Goal: Find specific page/section: Find specific page/section

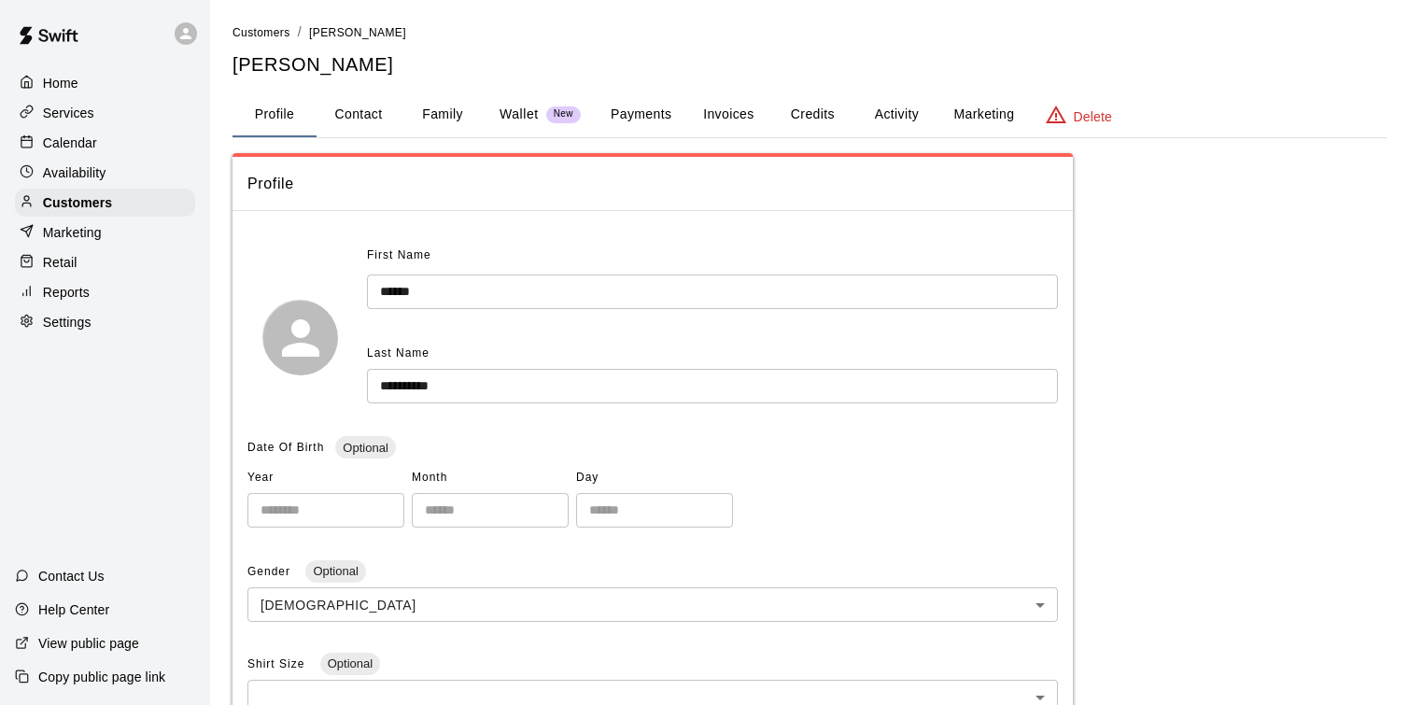
click at [120, 123] on div "Services" at bounding box center [105, 113] width 180 height 28
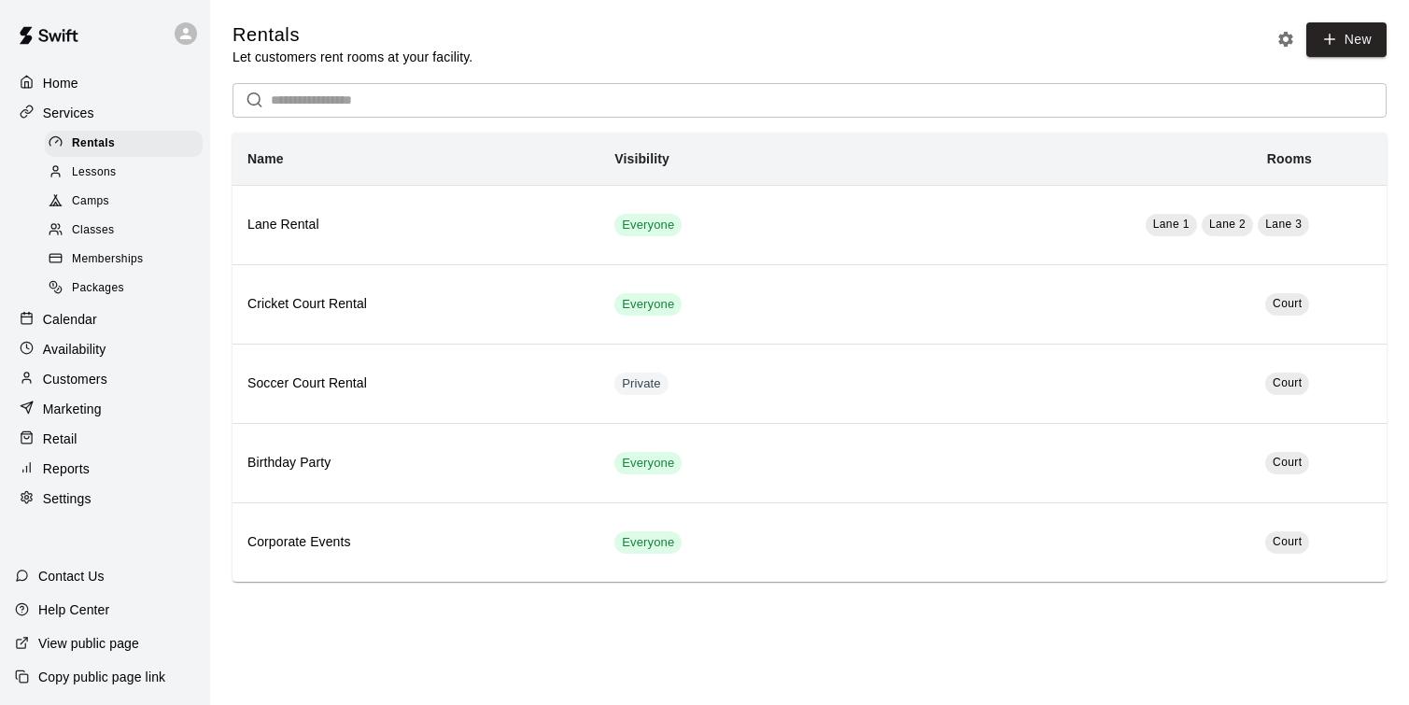
click at [154, 172] on div "Lessons" at bounding box center [124, 173] width 158 height 26
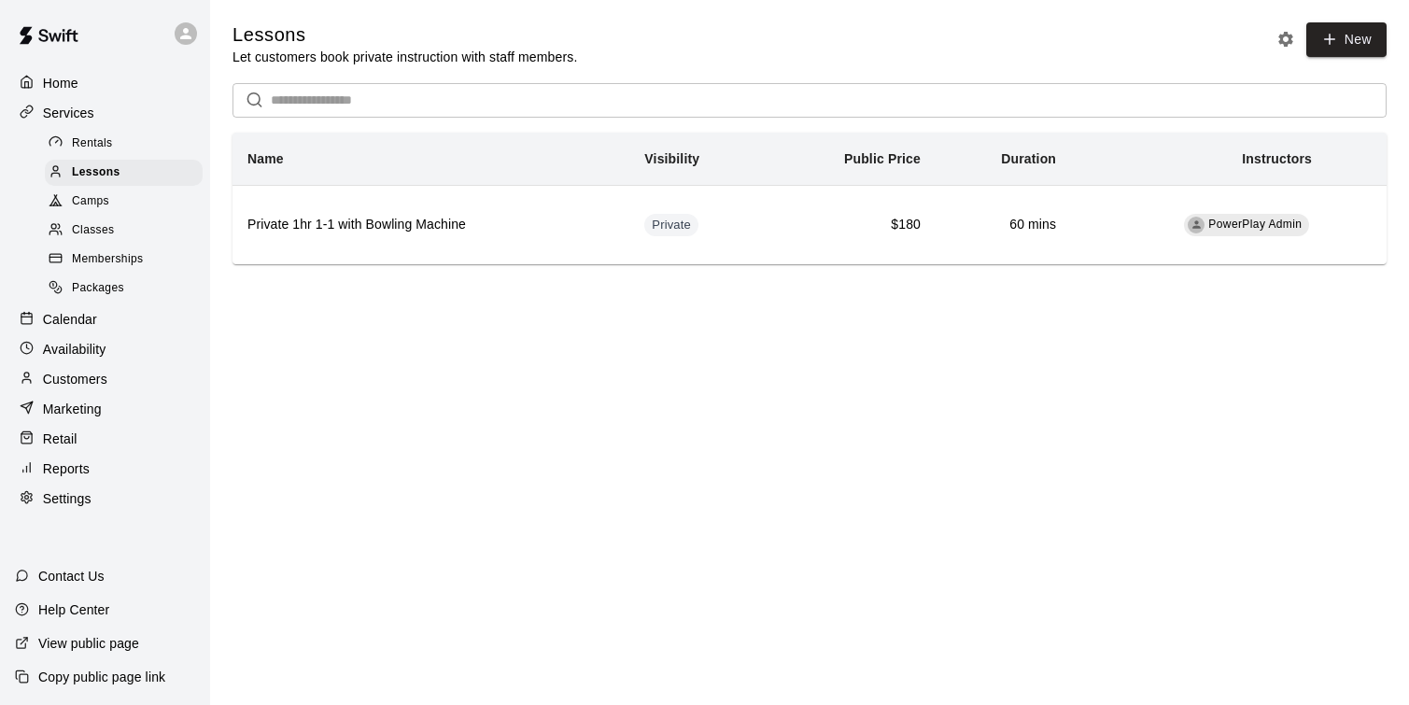
click at [146, 191] on div "Camps" at bounding box center [124, 202] width 158 height 26
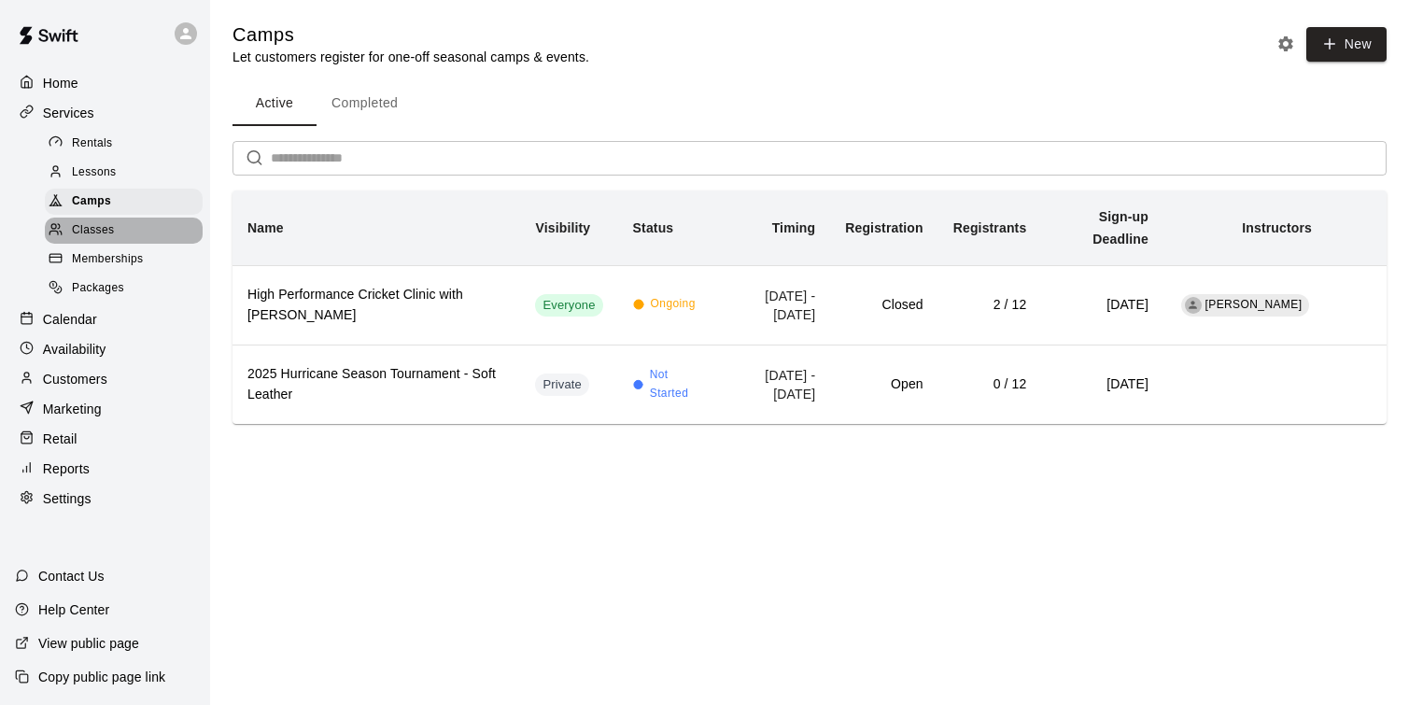
click at [137, 233] on div "Classes" at bounding box center [124, 231] width 158 height 26
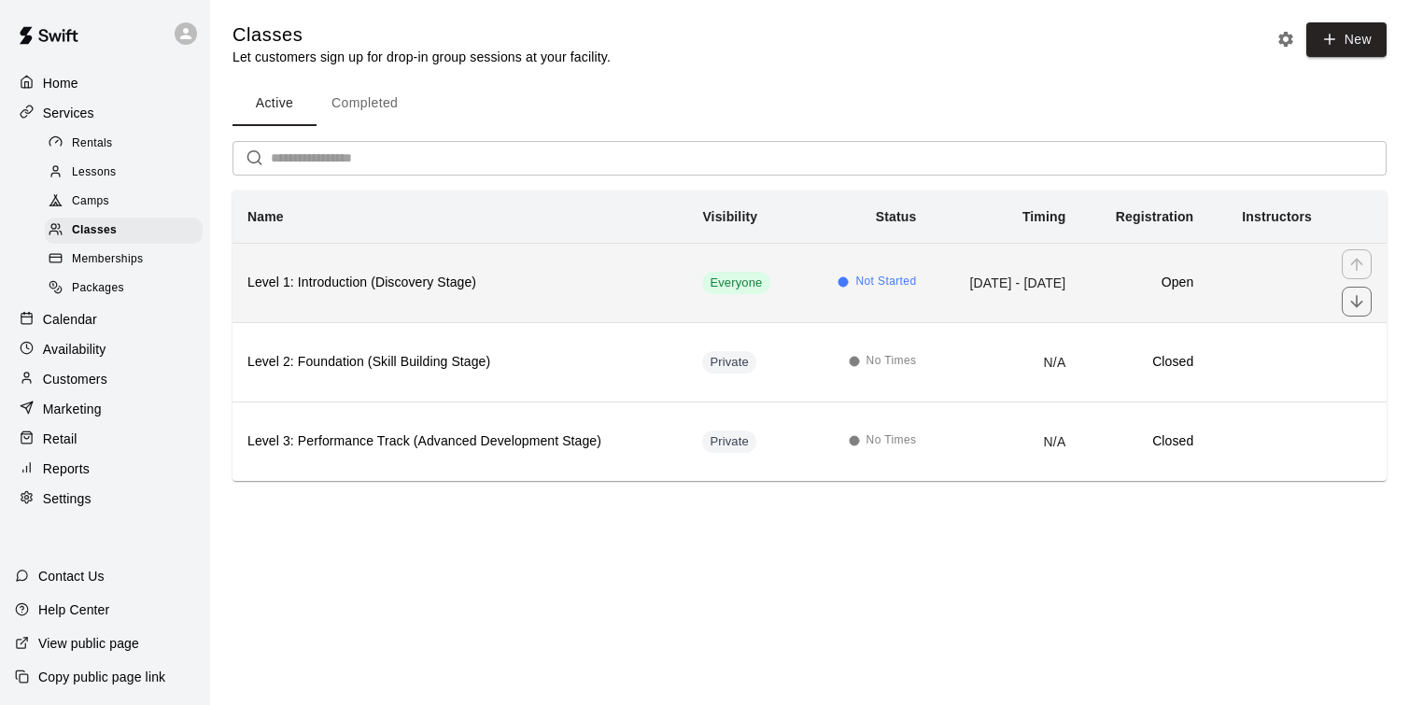
click at [590, 302] on th "Level 1: Introduction (Discovery Stage)" at bounding box center [460, 282] width 455 height 79
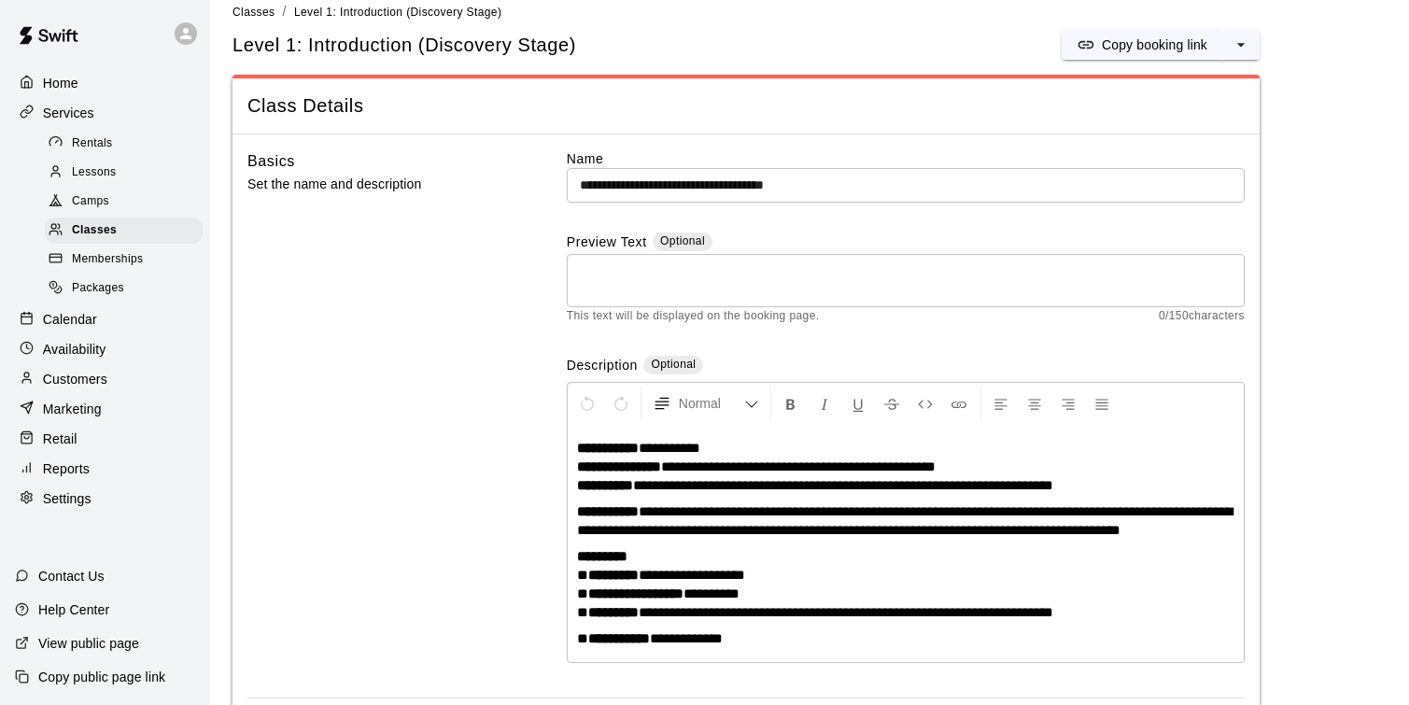
scroll to position [29, 0]
